Goal: Transaction & Acquisition: Purchase product/service

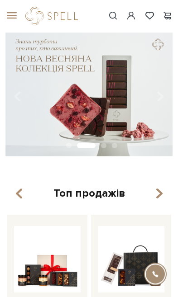
scroll to position [2, 0]
click at [133, 4] on div "#подарунок #карамель #Колекція до Дня Народження" at bounding box center [89, 16] width 178 height 33
click at [131, 4] on div "#подарунок #карамель #Колекція до Дня Народження" at bounding box center [89, 16] width 178 height 33
click at [131, 9] on div "#подарунок #карамель #Колекція до Дня Народження" at bounding box center [89, 16] width 178 height 33
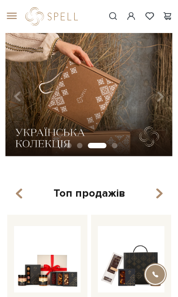
click at [131, 15] on span at bounding box center [131, 15] width 11 height 9
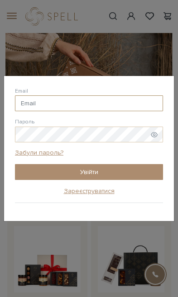
click at [105, 103] on input "Email" at bounding box center [89, 103] width 148 height 16
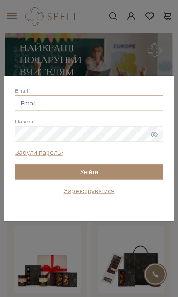
type input "[EMAIL_ADDRESS][DOMAIN_NAME]"
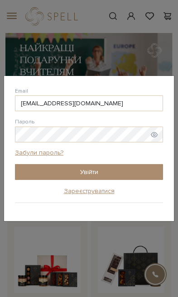
scroll to position [2, 0]
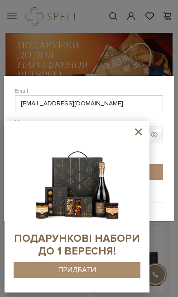
click at [123, 139] on img at bounding box center [76, 181] width 93 height 93
click at [139, 129] on icon at bounding box center [137, 131] width 11 height 11
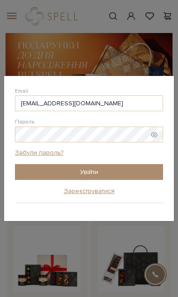
click at [121, 168] on button "Увійти" at bounding box center [89, 172] width 148 height 16
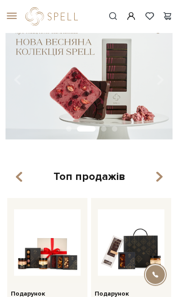
scroll to position [19, 0]
click at [9, 19] on span at bounding box center [9, 16] width 9 height 8
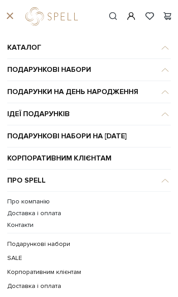
scroll to position [48, 0]
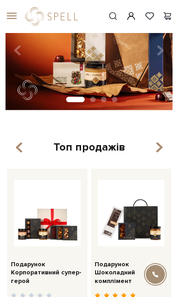
scroll to position [53, 0]
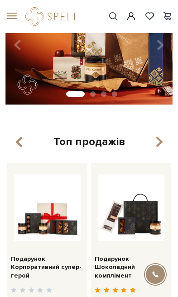
click at [14, 17] on span at bounding box center [9, 16] width 9 height 8
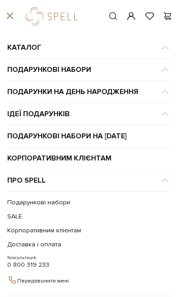
click at [16, 215] on link "SALE" at bounding box center [86, 216] width 159 height 14
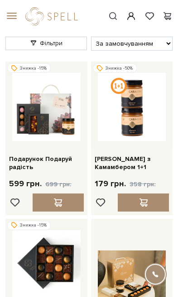
scroll to position [31, 0]
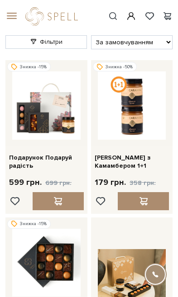
click at [69, 194] on div at bounding box center [58, 201] width 51 height 18
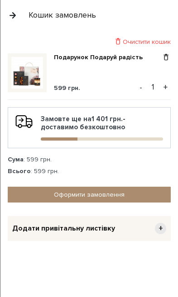
click at [14, 13] on button "button" at bounding box center [13, 15] width 10 height 16
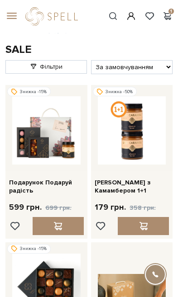
scroll to position [4, 0]
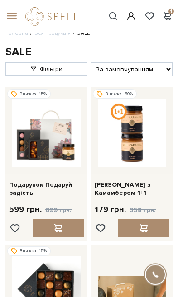
click at [145, 216] on div "179 грн. 358 грн." at bounding box center [124, 210] width 61 height 18
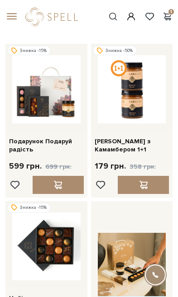
scroll to position [47, 0]
click at [138, 182] on span at bounding box center [142, 185] width 11 height 8
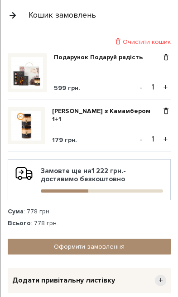
click at [9, 22] on button "button" at bounding box center [13, 15] width 10 height 16
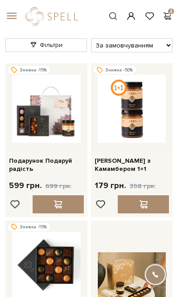
scroll to position [28, 0]
click at [14, 19] on span at bounding box center [9, 16] width 9 height 8
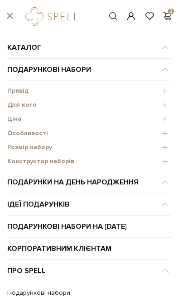
click at [33, 145] on span "Розмір набору" at bounding box center [88, 147] width 163 height 8
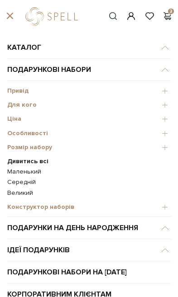
click at [29, 174] on link "Маленький" at bounding box center [88, 172] width 163 height 8
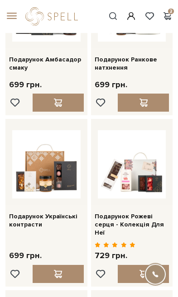
scroll to position [964, 0]
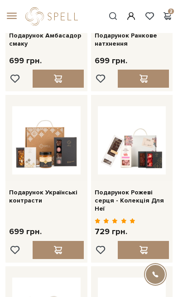
click at [144, 134] on img at bounding box center [132, 140] width 68 height 68
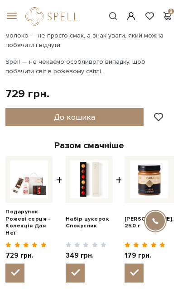
scroll to position [283, 0]
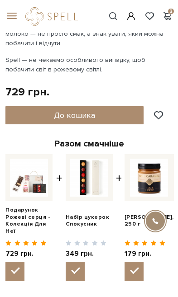
click at [85, 254] on span "349 грн." at bounding box center [85, 253] width 41 height 9
click at [83, 262] on input "checkbox" at bounding box center [74, 271] width 19 height 19
click at [77, 263] on input "checkbox" at bounding box center [74, 271] width 19 height 19
checkbox input "true"
click at [132, 262] on input "checkbox" at bounding box center [133, 271] width 19 height 19
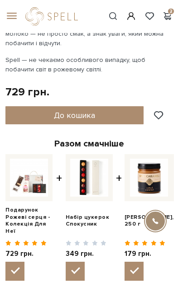
checkbox input "false"
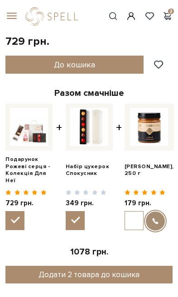
scroll to position [332, 0]
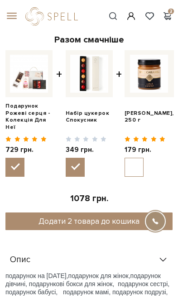
click at [128, 213] on button "Додати 2 товара до кошика" at bounding box center [88, 221] width 167 height 18
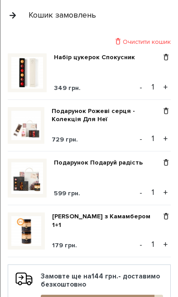
scroll to position [0, 0]
click at [16, 16] on button "button" at bounding box center [13, 15] width 10 height 16
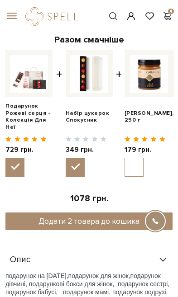
click at [14, 19] on span at bounding box center [9, 16] width 9 height 8
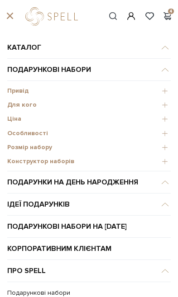
click at [42, 142] on div "Розмір набору" at bounding box center [88, 148] width 163 height 14
click at [36, 143] on span "Розмір набору" at bounding box center [88, 147] width 163 height 8
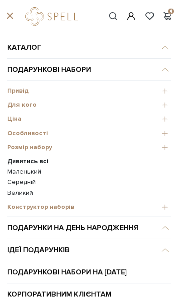
click at [33, 182] on link "Середній" at bounding box center [88, 182] width 163 height 8
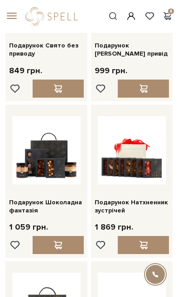
scroll to position [628, 0]
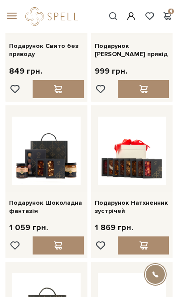
click at [137, 139] on img at bounding box center [132, 151] width 68 height 68
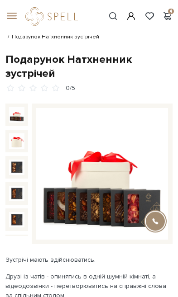
scroll to position [16, 0]
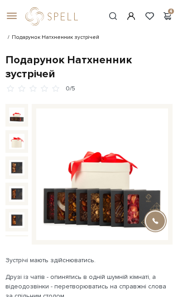
click at [19, 128] on div at bounding box center [16, 170] width 23 height 132
click at [23, 141] on img at bounding box center [16, 141] width 15 height 15
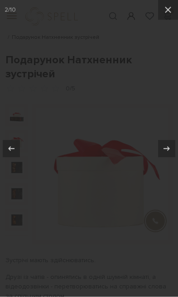
scroll to position [16, 0]
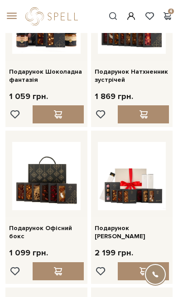
scroll to position [758, 0]
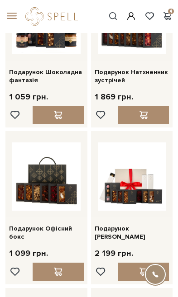
click at [129, 158] on img at bounding box center [132, 176] width 68 height 68
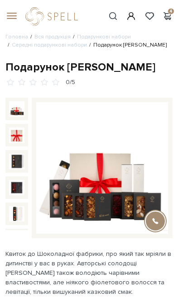
click at [18, 154] on img at bounding box center [16, 161] width 15 height 15
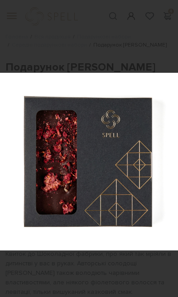
scroll to position [306, 0]
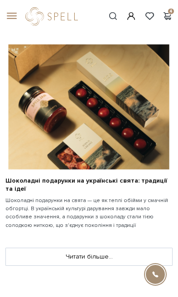
scroll to position [786, 0]
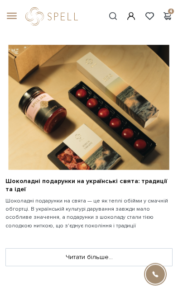
click at [131, 222] on div "Шоколадні подарунки на українські свята: традиції та ідеї Шоколадні подарунки н…" at bounding box center [89, 143] width 178 height 196
click at [132, 241] on div "Читати більше..." at bounding box center [89, 253] width 178 height 25
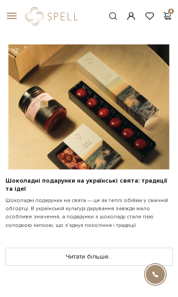
click at [122, 240] on div "Читати більше..." at bounding box center [89, 252] width 178 height 25
click at [110, 250] on link "Читати більше..." at bounding box center [89, 256] width 166 height 17
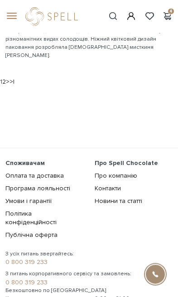
scroll to position [2007, 0]
